Goal: Task Accomplishment & Management: Manage account settings

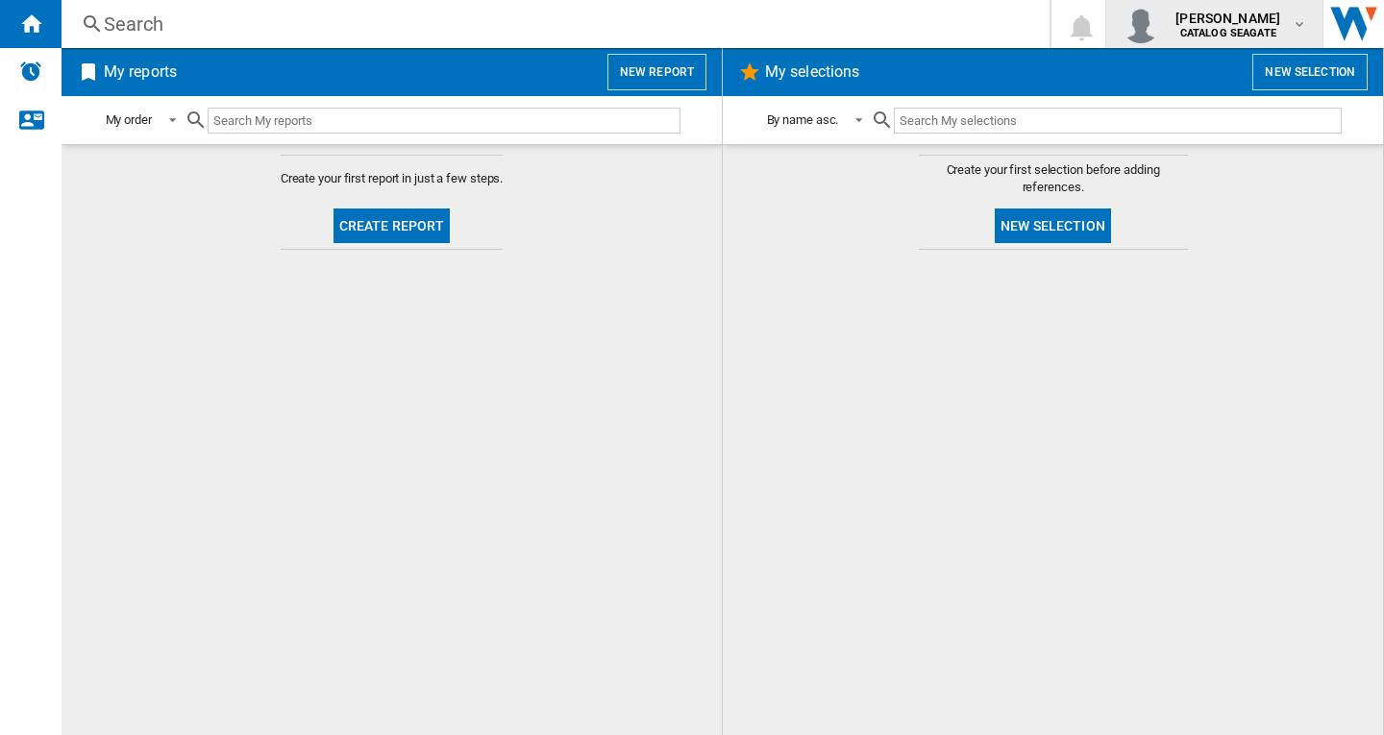
click at [1231, 22] on span "sunil singh" at bounding box center [1228, 18] width 105 height 19
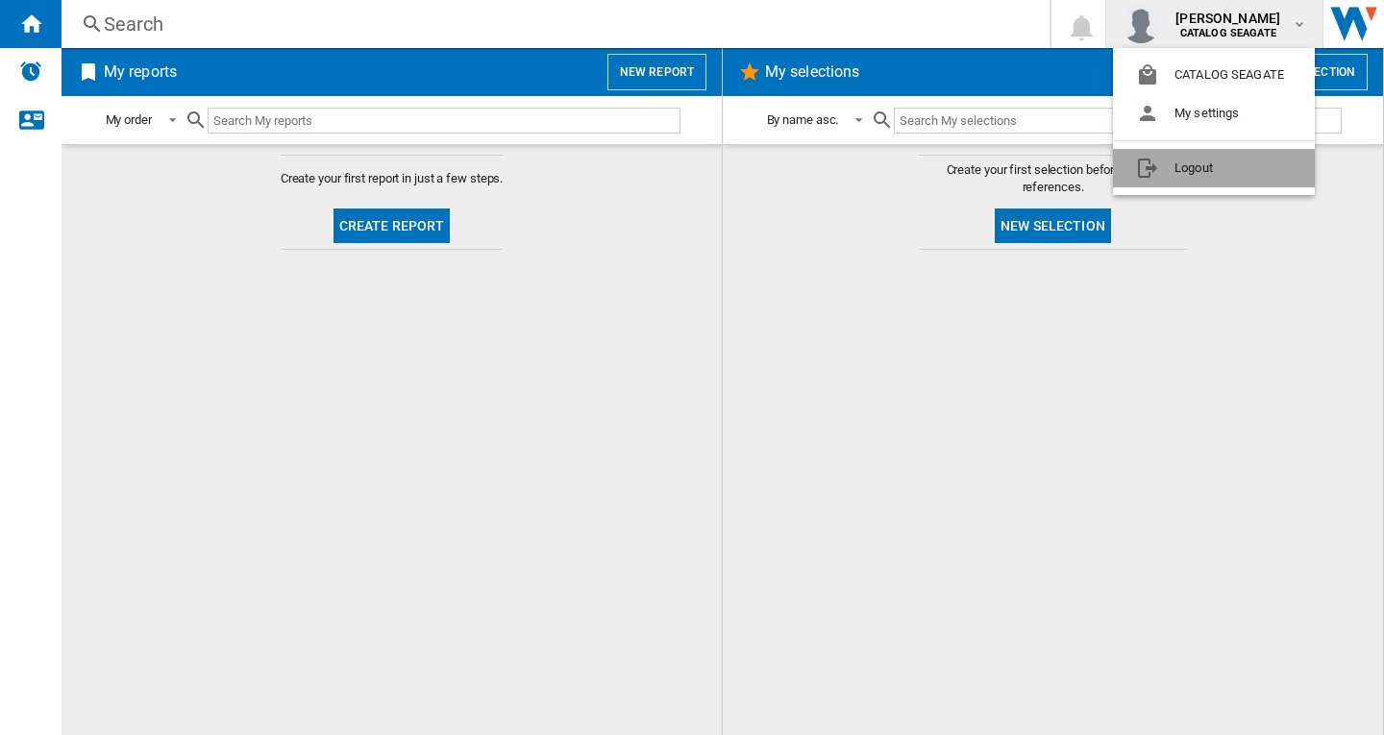
click at [1221, 171] on button "Logout" at bounding box center [1214, 168] width 202 height 38
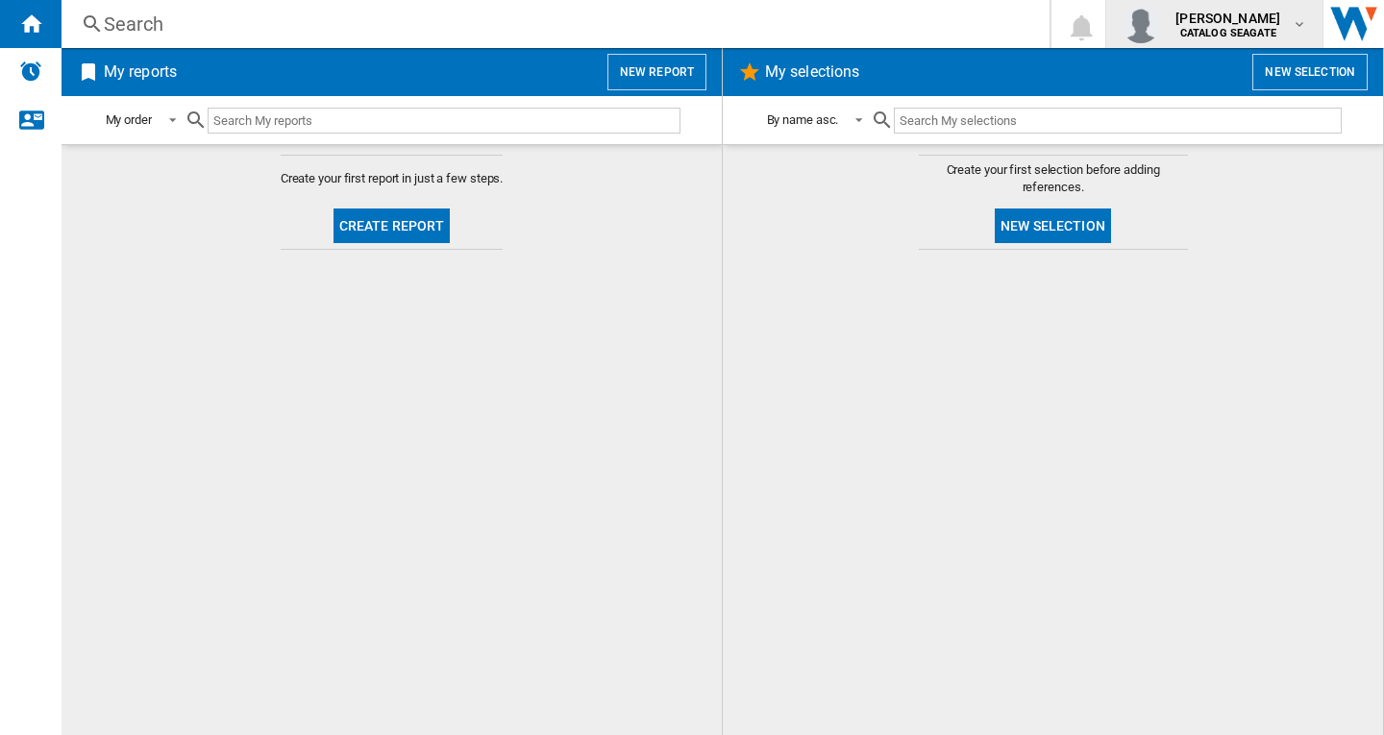
click at [1254, 36] on b "CATALOG SEAGATE" at bounding box center [1229, 33] width 96 height 12
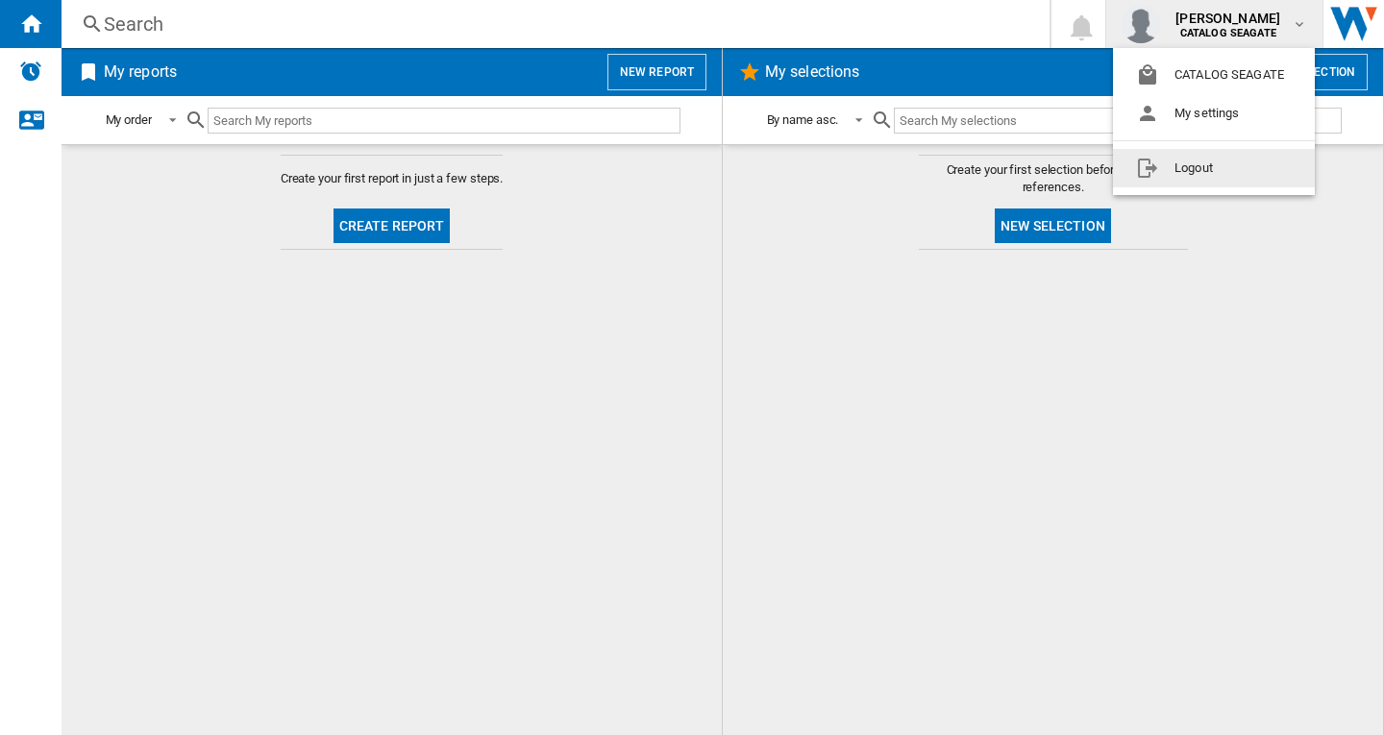
click at [1223, 167] on button "Logout" at bounding box center [1214, 168] width 202 height 38
